Goal: Task Accomplishment & Management: Use online tool/utility

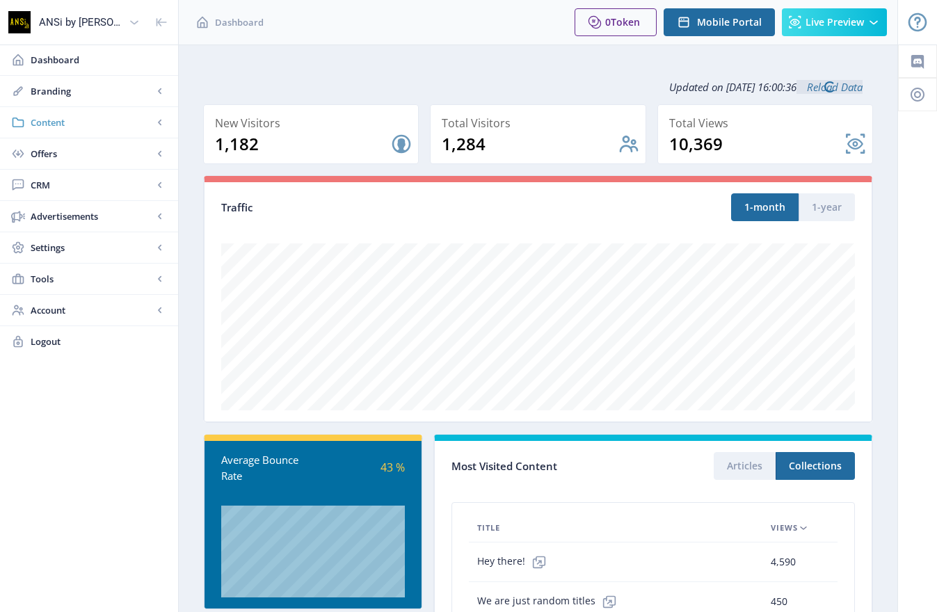
click at [68, 132] on link "Content" at bounding box center [89, 122] width 178 height 31
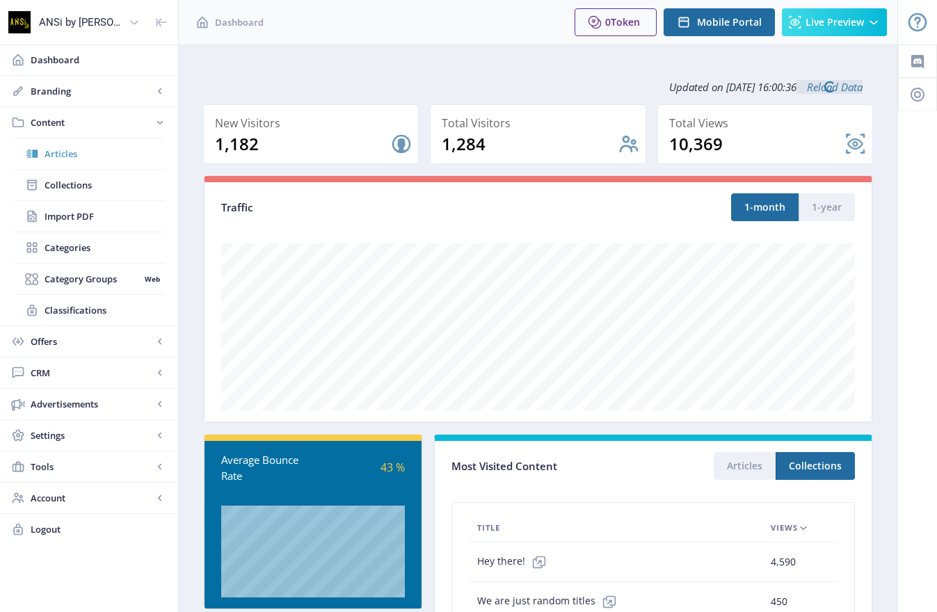
click at [89, 156] on span "Articles" at bounding box center [105, 154] width 120 height 14
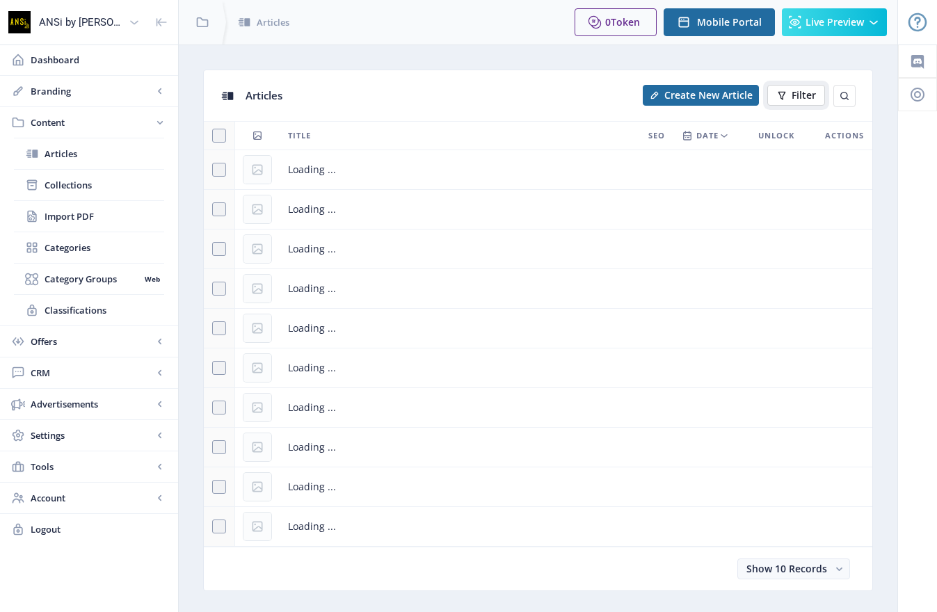
click at [797, 90] on span "Filter" at bounding box center [804, 95] width 24 height 11
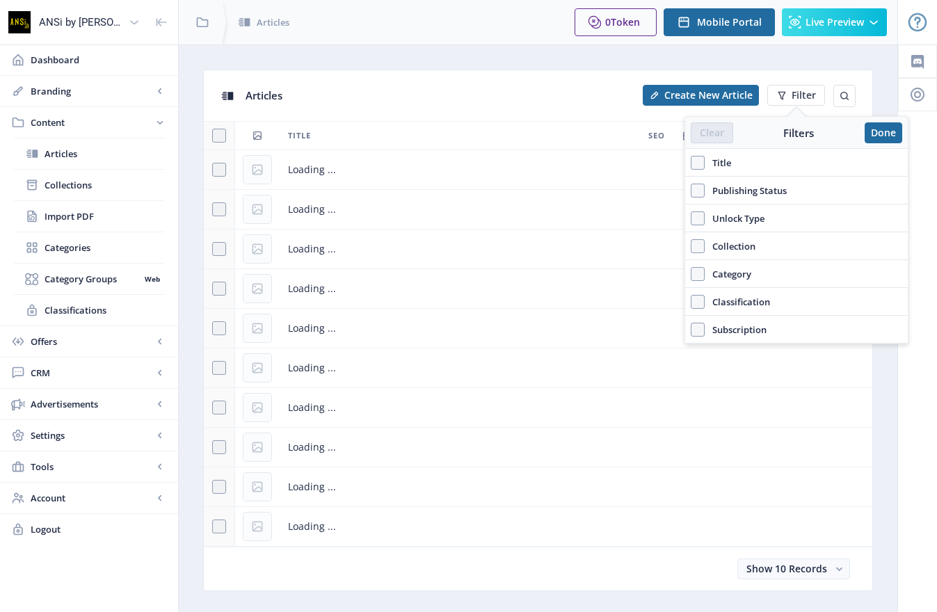
click at [717, 169] on span "Title" at bounding box center [718, 162] width 26 height 17
click at [692, 164] on input "Title" at bounding box center [691, 163] width 1 height 1
checkbox input "true"
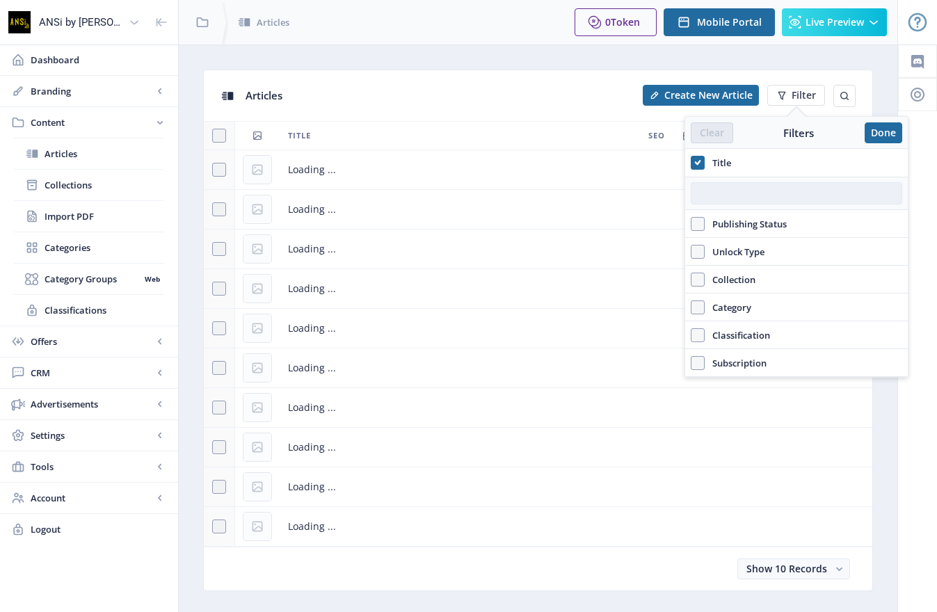
click at [725, 195] on input "text" at bounding box center [797, 193] width 212 height 22
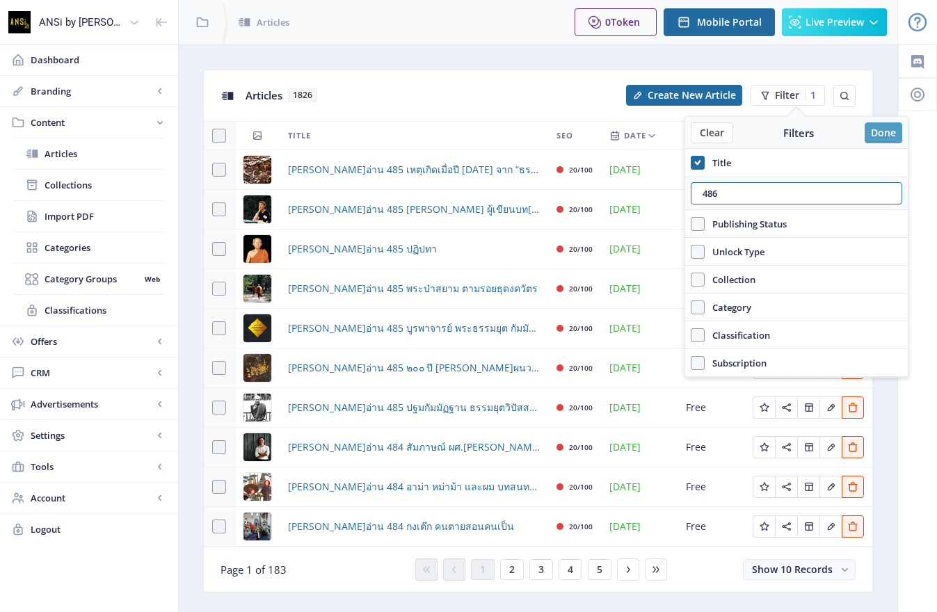
type input "486"
click at [889, 129] on button "Done" at bounding box center [884, 132] width 38 height 21
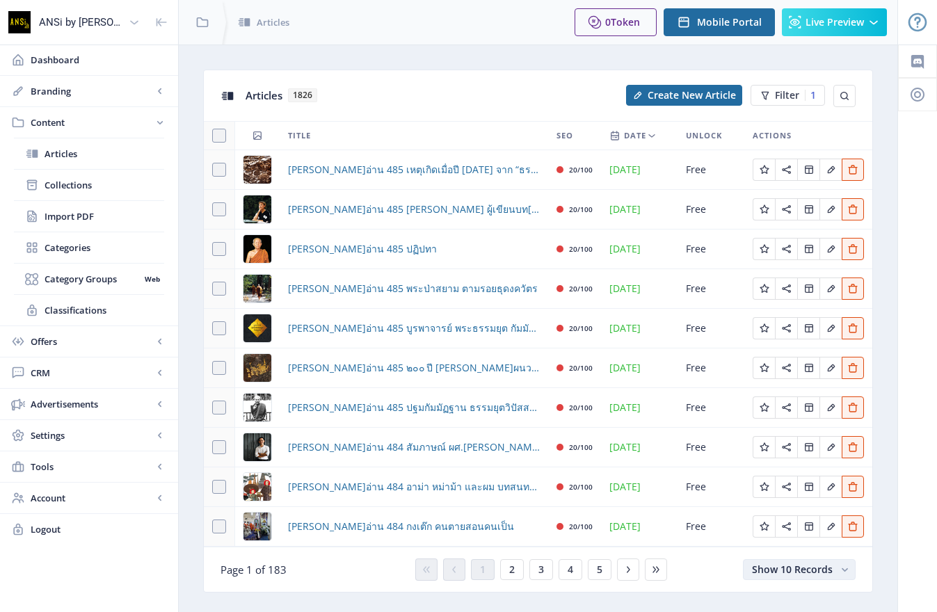
click at [803, 573] on span "Show 10 Records" at bounding box center [792, 569] width 81 height 13
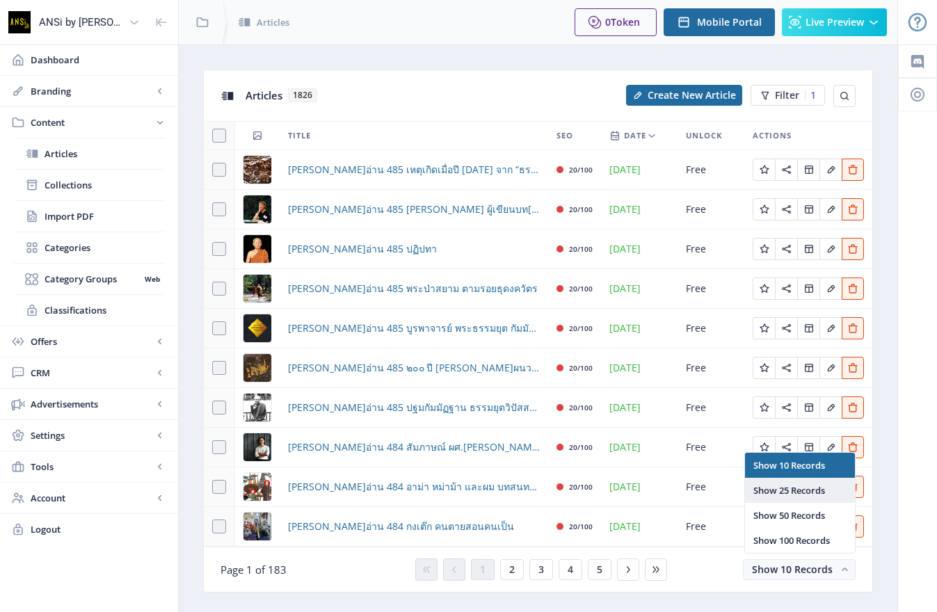
click at [798, 488] on nb-option "Show 25 Records" at bounding box center [800, 490] width 110 height 25
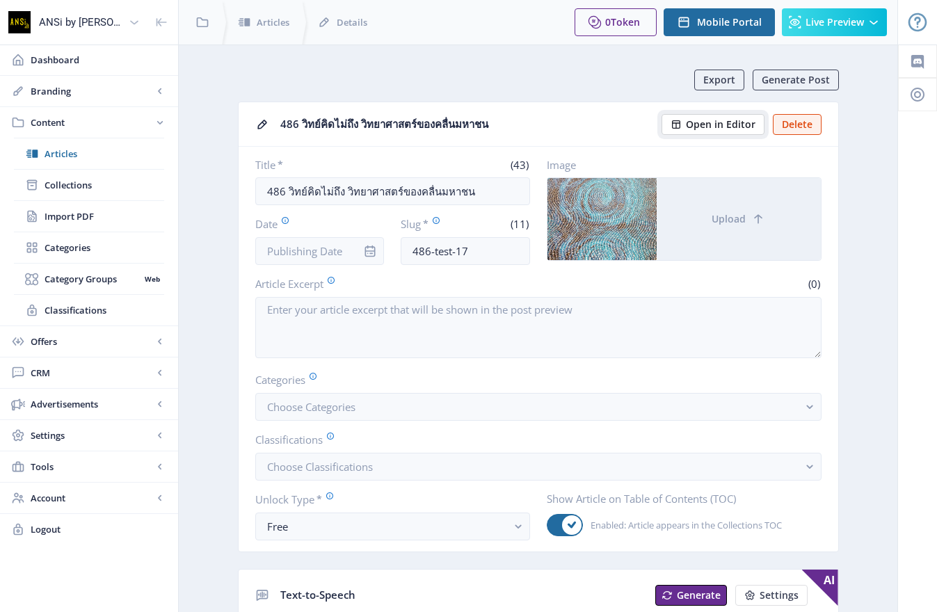
click at [684, 122] on button "Open in Editor" at bounding box center [713, 124] width 103 height 21
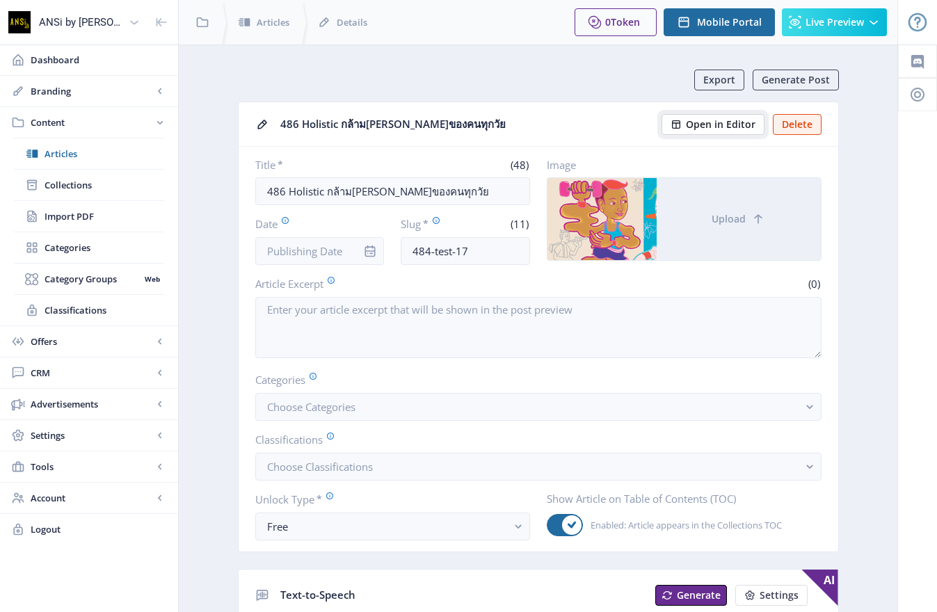
click at [687, 127] on button "Open in Editor" at bounding box center [713, 124] width 103 height 21
